Goal: Feedback & Contribution: Contribute content

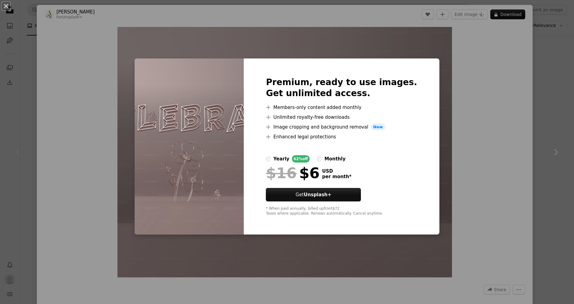
scroll to position [98, 0]
click at [447, 87] on div "An X shape Premium, ready to use images. Get unlimited access. A plus sign Memb…" at bounding box center [287, 152] width 574 height 304
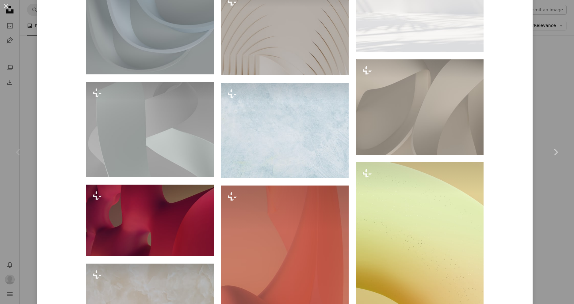
scroll to position [929, 0]
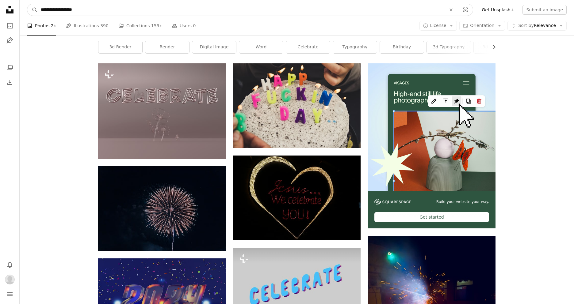
click at [164, 15] on input "**********" at bounding box center [241, 10] width 406 height 12
type input "**********"
click button "A magnifying glass" at bounding box center [32, 10] width 10 height 12
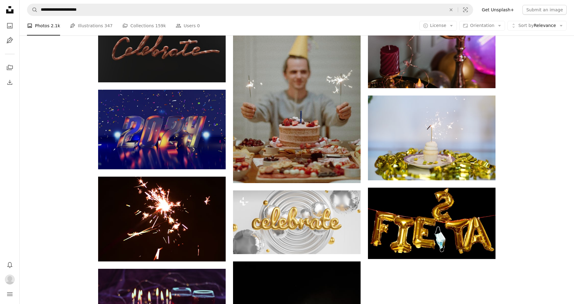
scroll to position [637, 0]
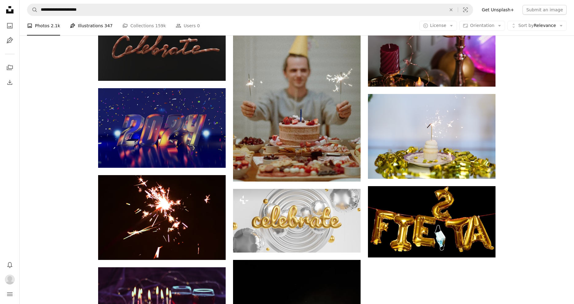
click at [95, 28] on link "Pen Tool Illustrations 347" at bounding box center [91, 26] width 43 height 20
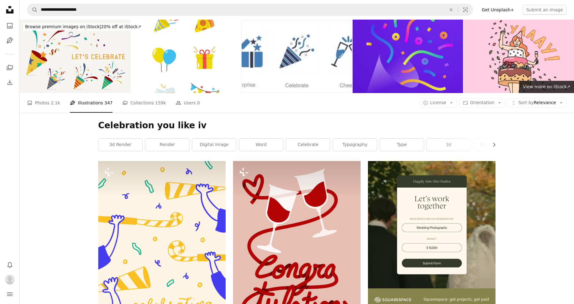
click at [435, 51] on img at bounding box center [407, 57] width 110 height 74
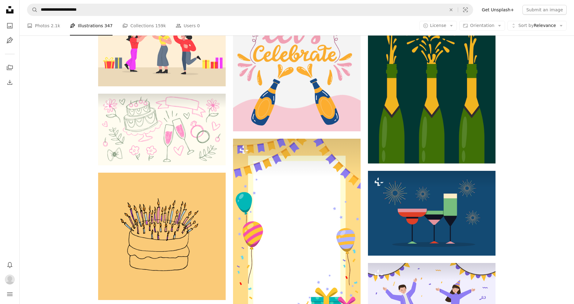
scroll to position [347, 0]
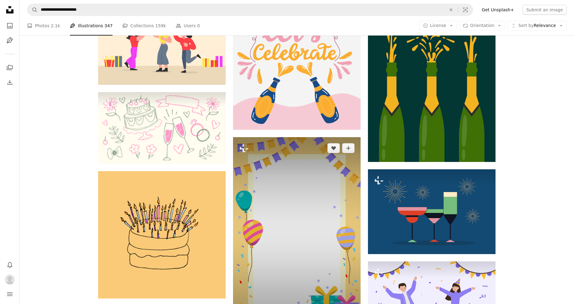
click at [324, 179] on img at bounding box center [297, 232] width 128 height 191
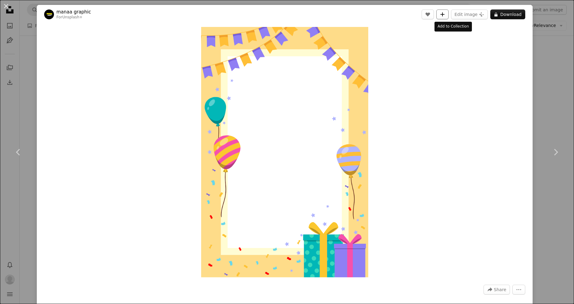
click at [448, 10] on button "A plus sign" at bounding box center [442, 15] width 12 height 10
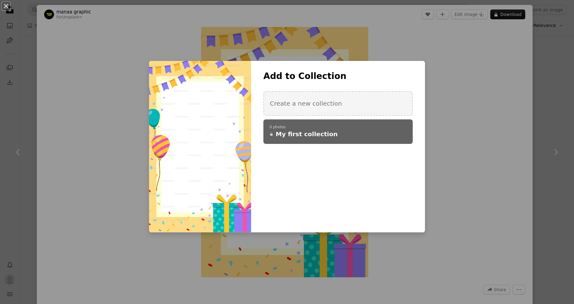
click at [374, 137] on h4 "A lock My first collection" at bounding box center [334, 134] width 130 height 9
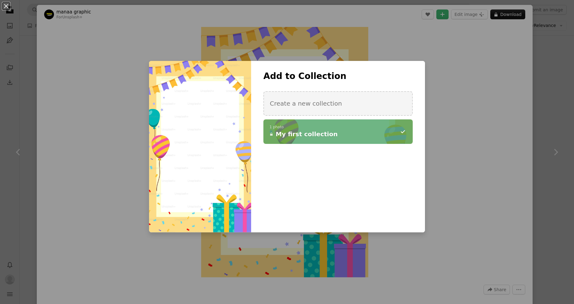
click at [374, 134] on h4 "A lock My first collection" at bounding box center [334, 134] width 130 height 9
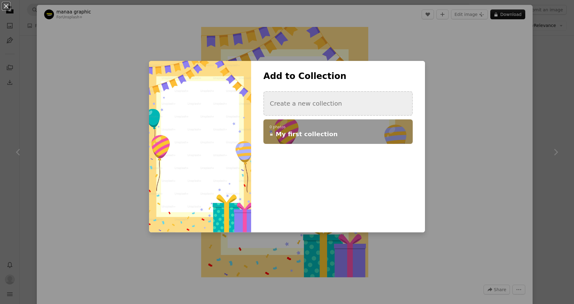
click at [362, 110] on button "Create a new collection" at bounding box center [337, 103] width 149 height 25
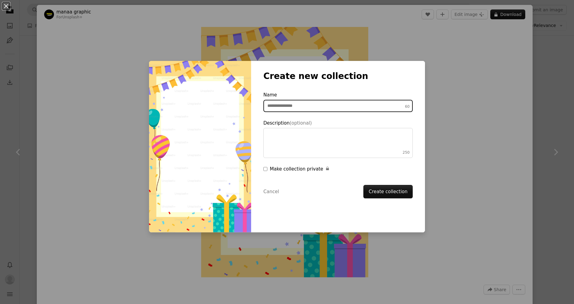
click at [336, 101] on input "Name 60" at bounding box center [337, 106] width 149 height 12
type input "***"
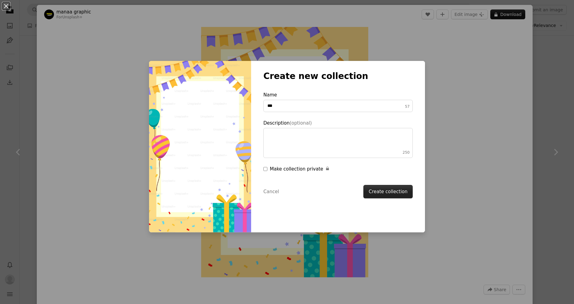
click at [396, 186] on button "Create collection" at bounding box center [387, 191] width 49 height 13
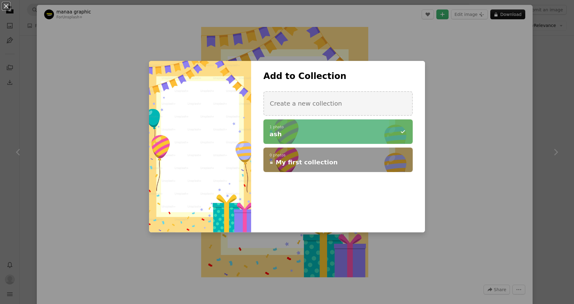
click at [532, 103] on div "An X shape Add to Collection Create a new collection A checkmark A minus sign 1…" at bounding box center [287, 152] width 574 height 304
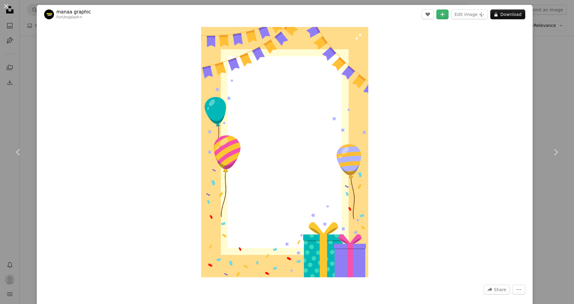
click at [301, 124] on img "Zoom in on this image" at bounding box center [284, 152] width 167 height 251
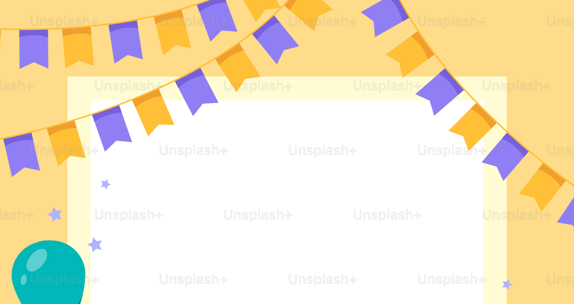
scroll to position [279, 0]
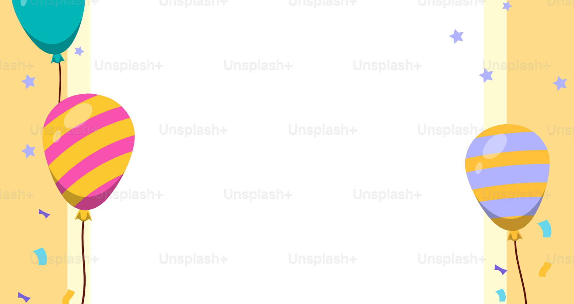
click at [301, 124] on img "Zoom out on this image" at bounding box center [287, 152] width 574 height 862
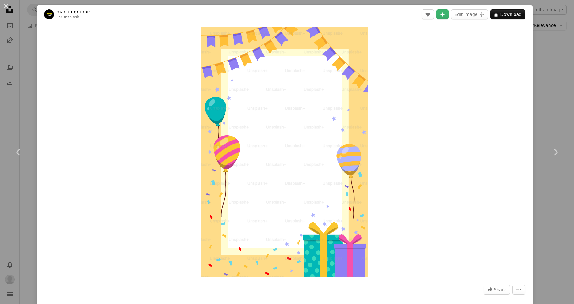
click at [3, 77] on div "An X shape Chevron left Chevron right manaa graphic For Unsplash+ A heart A plu…" at bounding box center [287, 152] width 574 height 304
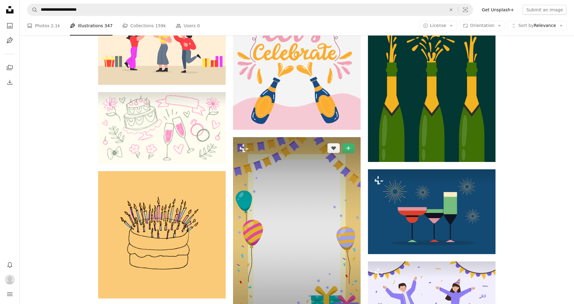
click at [266, 198] on img at bounding box center [297, 232] width 128 height 191
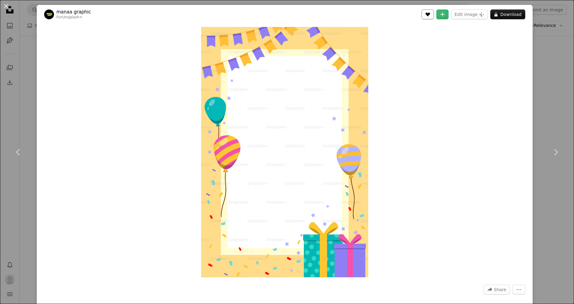
click at [434, 16] on button "A heart" at bounding box center [427, 15] width 12 height 10
click at [540, 46] on div "An X shape Chevron left Chevron right manaa graphic For Unsplash+ A heart A plu…" at bounding box center [287, 152] width 574 height 304
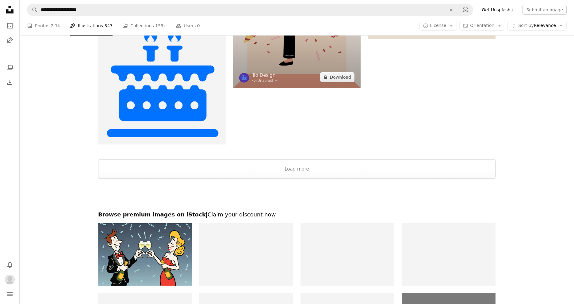
scroll to position [1117, 0]
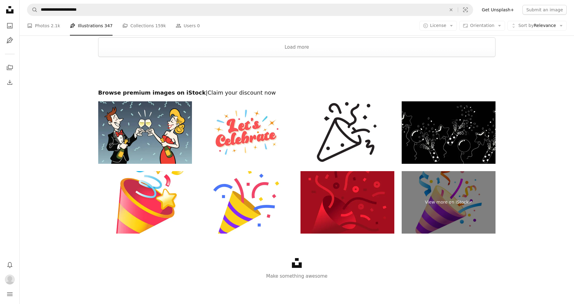
click at [3, 188] on nav "Unsplash logo Unsplash Home A photo Pen Tool A stack of folders Download Bell n…" at bounding box center [10, 152] width 20 height 304
click at [16, 11] on icon "Unsplash logo Unsplash Home" at bounding box center [10, 10] width 12 height 12
